Goal: Obtain resource: Download file/media

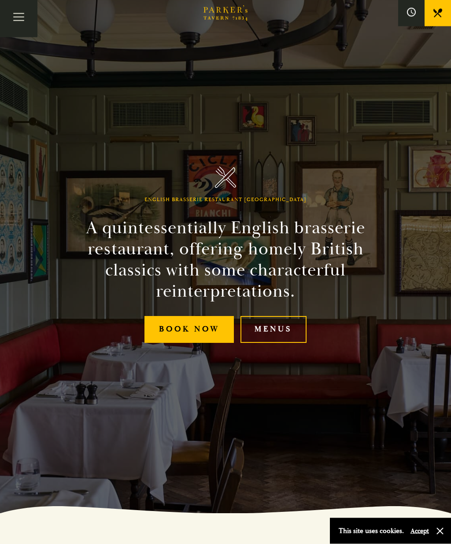
scroll to position [31, 0]
click at [288, 343] on link "Menus" at bounding box center [273, 329] width 66 height 27
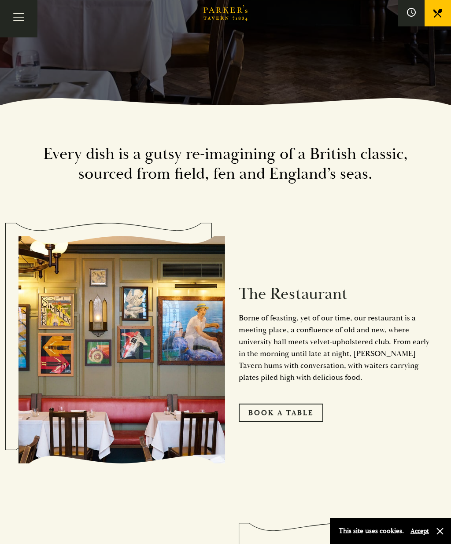
scroll to position [427, 0]
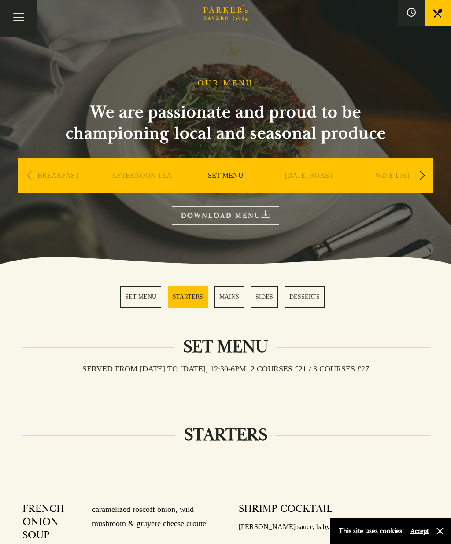
click at [354, 459] on div "STARTERS" at bounding box center [225, 451] width 406 height 26
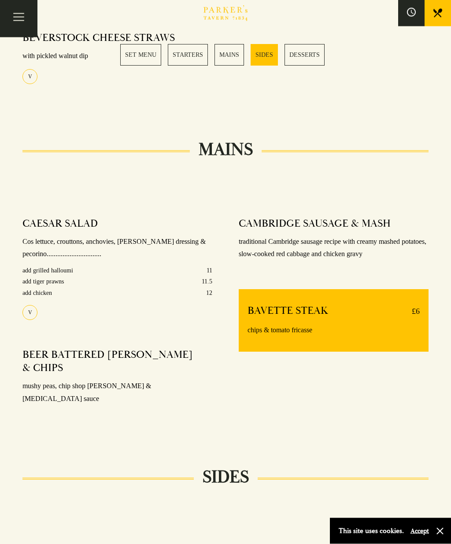
scroll to position [564, 0]
click at [133, 53] on link "SET MENU" at bounding box center [140, 55] width 41 height 22
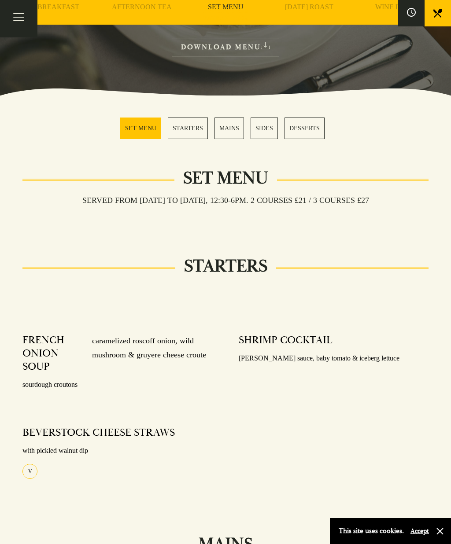
scroll to position [168, 0]
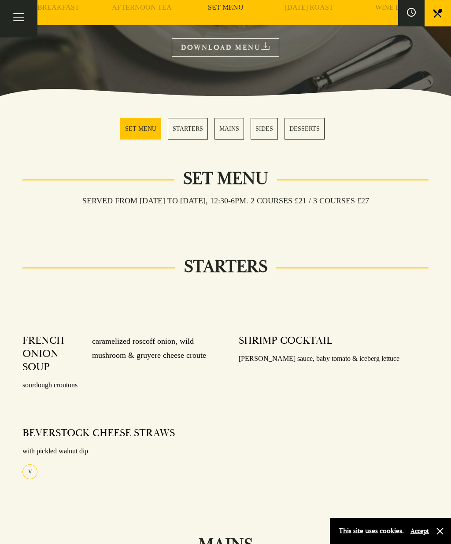
click at [269, 41] on link "DOWNLOAD MENU" at bounding box center [225, 47] width 107 height 18
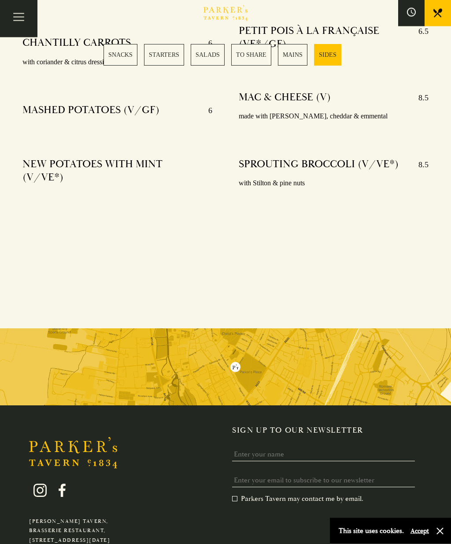
scroll to position [2392, 0]
